Goal: Check status: Check status

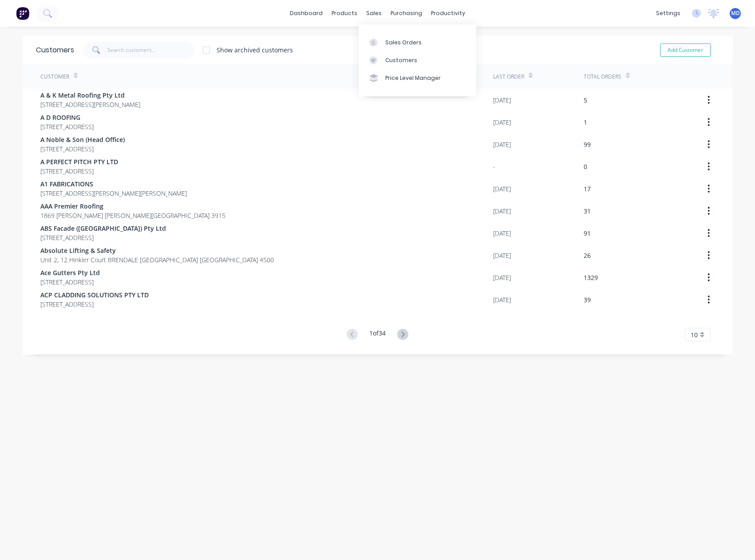
drag, startPoint x: 399, startPoint y: 63, endPoint x: 311, endPoint y: 76, distance: 88.9
click at [399, 63] on div "Customers" at bounding box center [401, 60] width 32 height 8
drag, startPoint x: 140, startPoint y: 53, endPoint x: 134, endPoint y: 53, distance: 5.8
click at [139, 55] on input "text" at bounding box center [150, 50] width 87 height 18
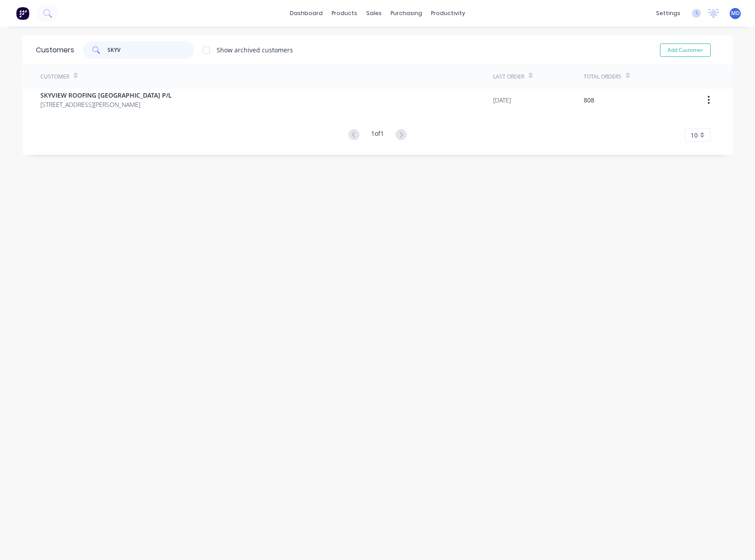
type input "SKYV"
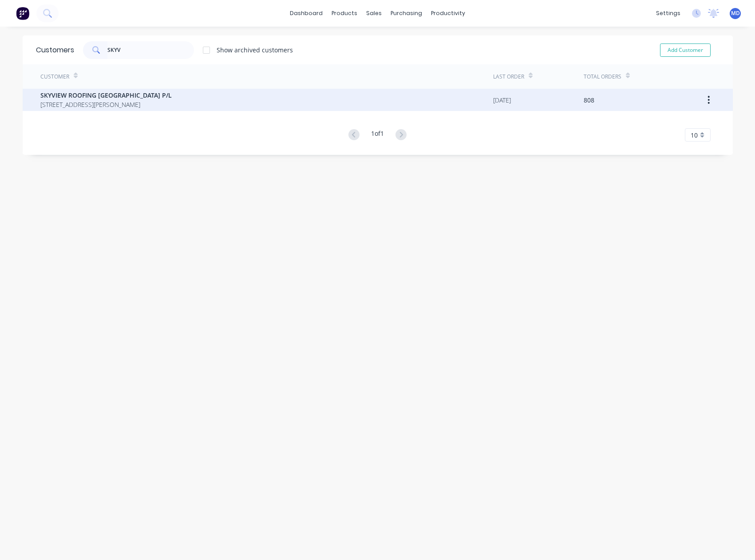
click at [111, 95] on span "SKYVIEW ROOFING [GEOGRAPHIC_DATA] P/L" at bounding box center [105, 95] width 131 height 9
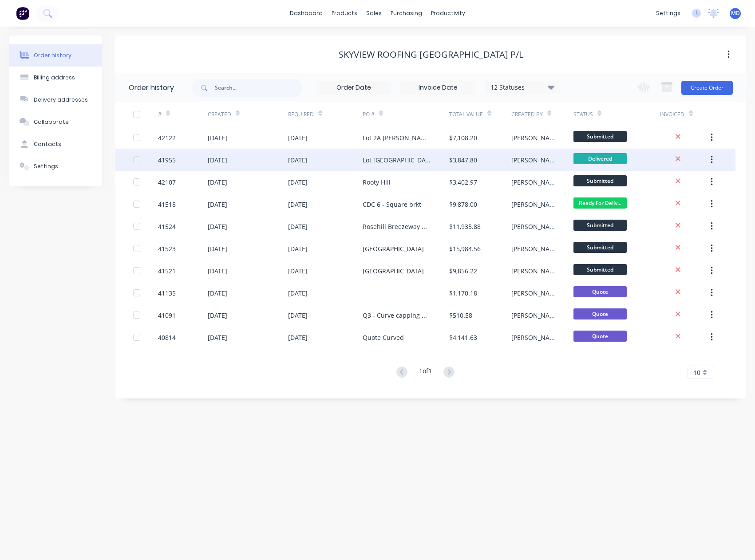
click at [335, 164] on div "[DATE]" at bounding box center [325, 160] width 75 height 22
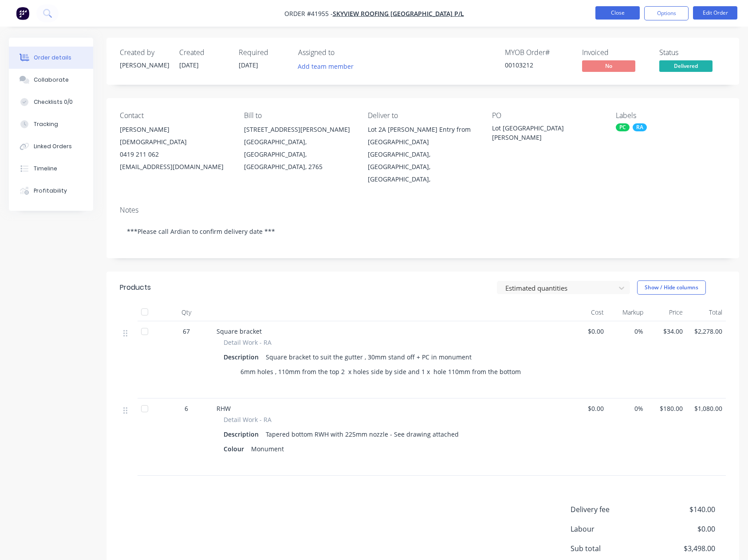
click at [618, 11] on button "Close" at bounding box center [618, 12] width 44 height 13
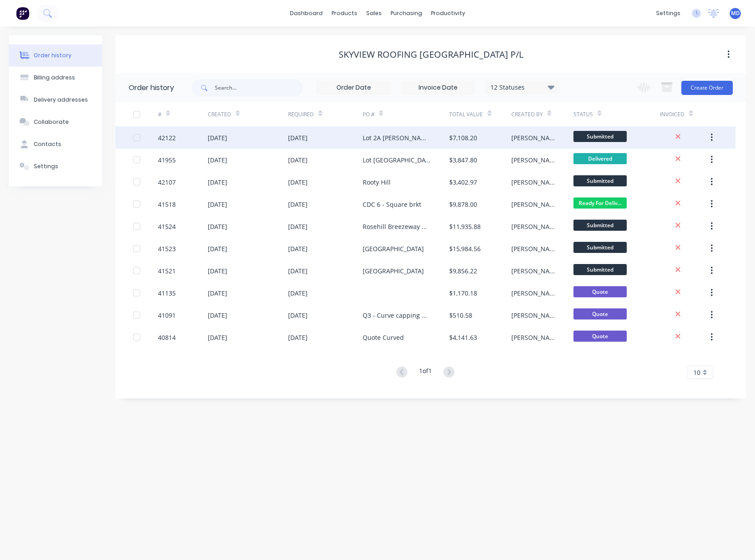
click at [257, 138] on div "[DATE]" at bounding box center [248, 137] width 81 height 22
